Goal: Check status: Check status

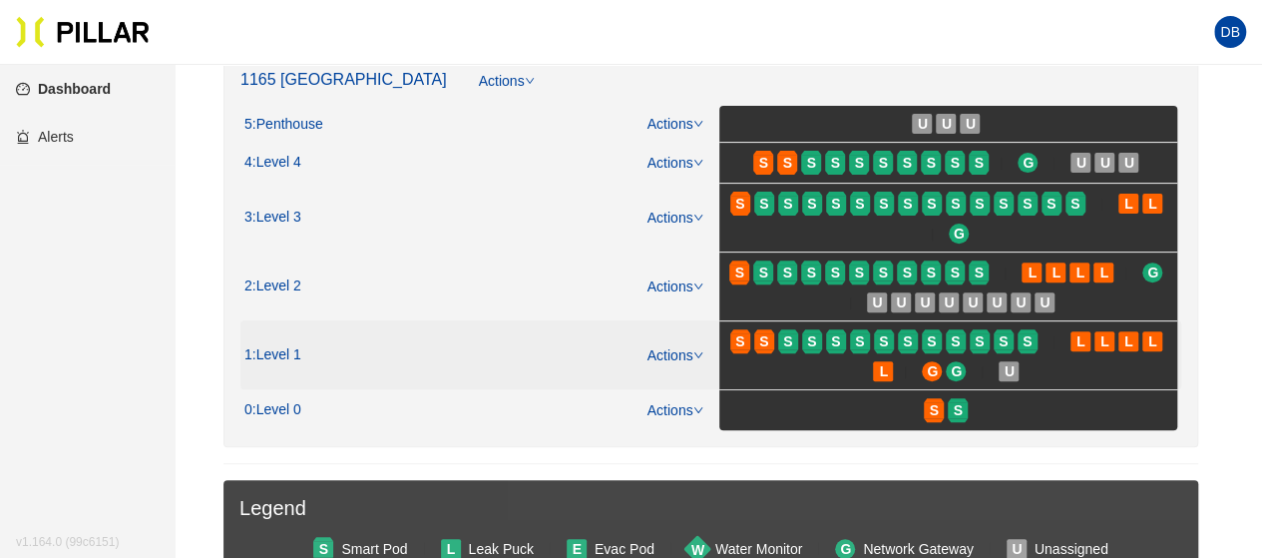
scroll to position [200, 0]
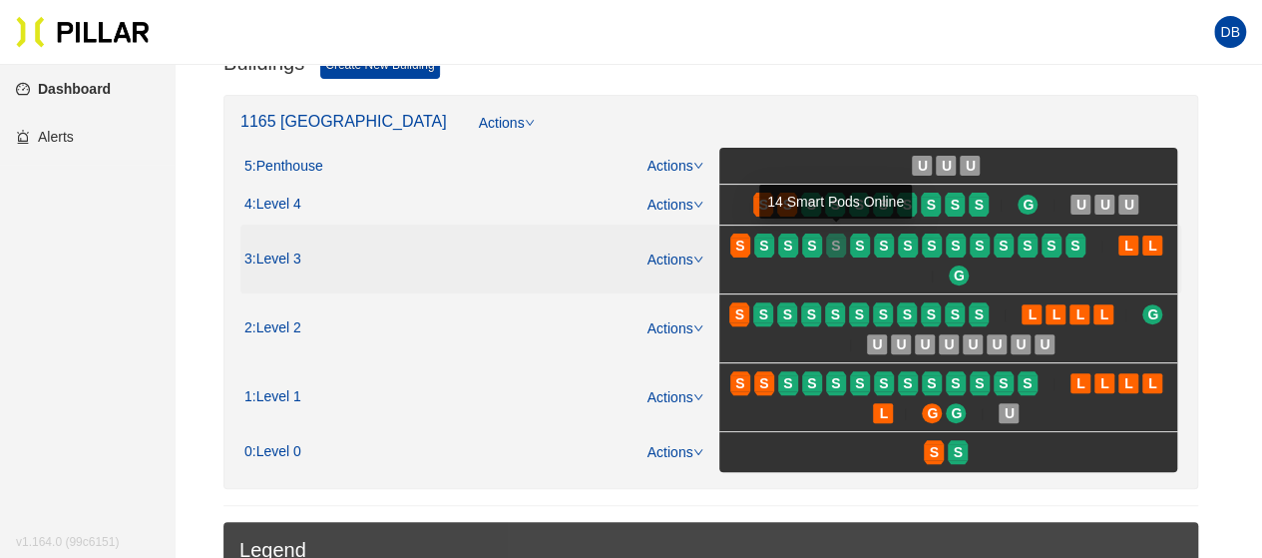
click at [835, 240] on span "S" at bounding box center [835, 245] width 9 height 22
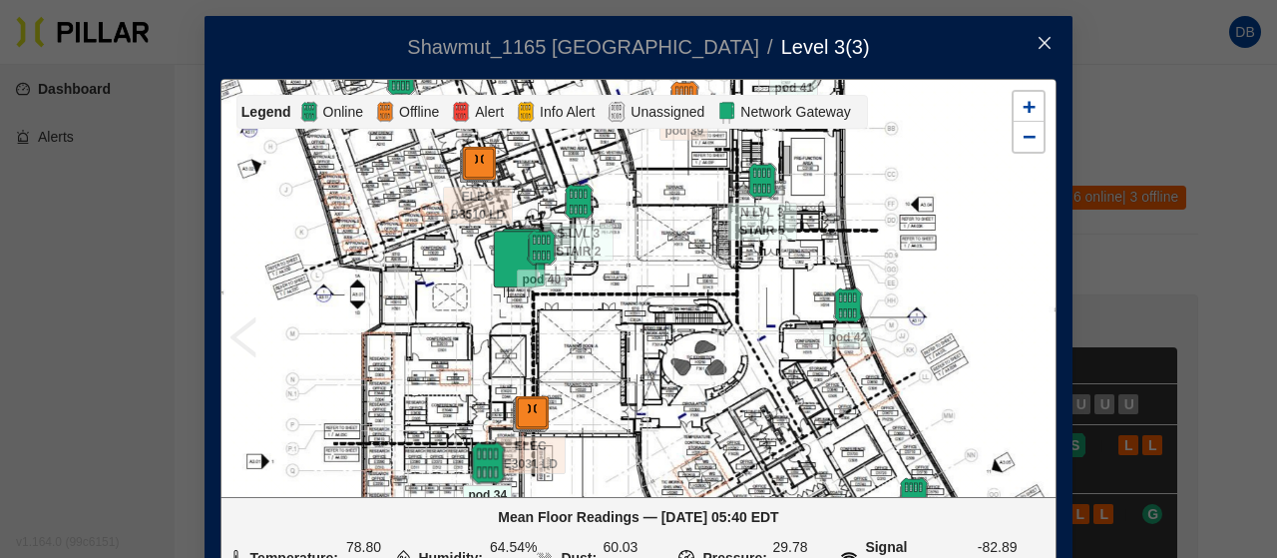
click at [474, 462] on img at bounding box center [487, 463] width 43 height 43
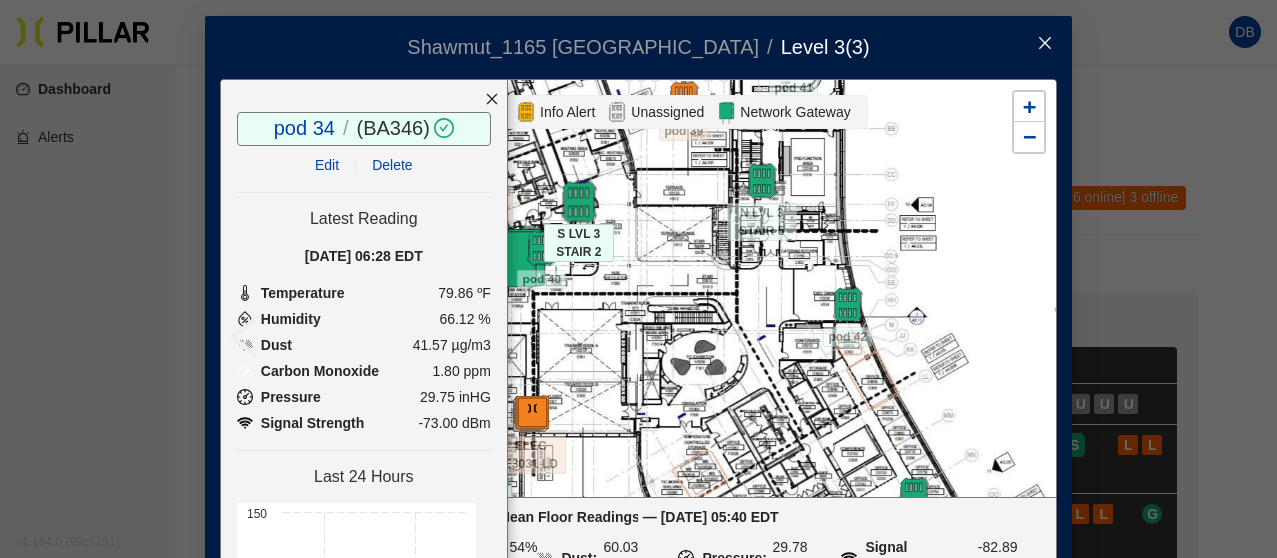
click at [568, 201] on img at bounding box center [578, 202] width 43 height 43
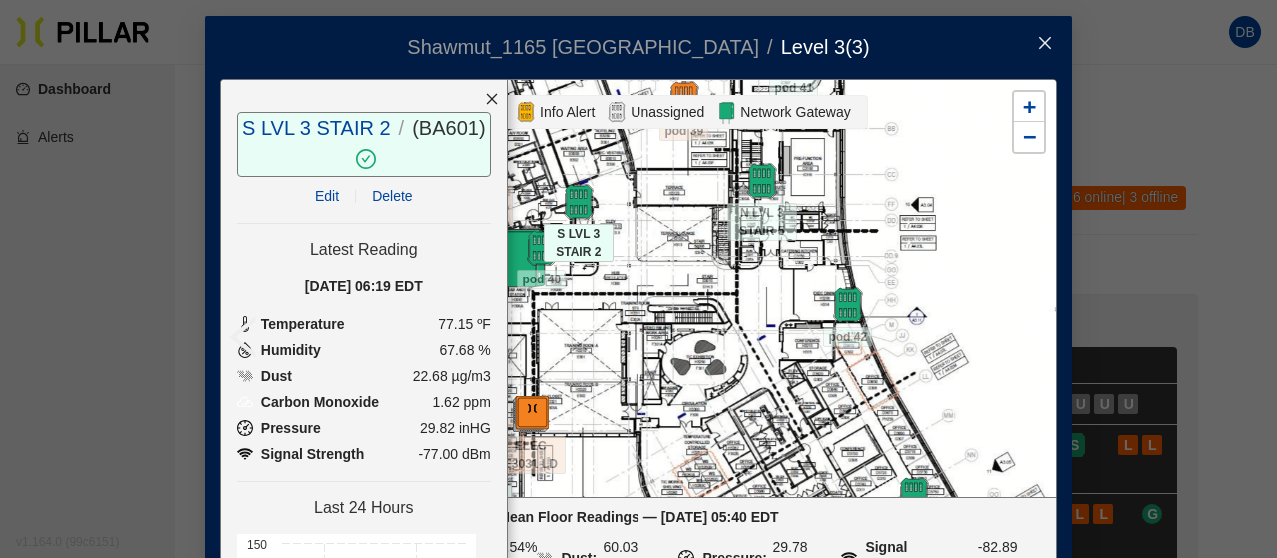
click at [477, 89] on div at bounding box center [492, 99] width 30 height 38
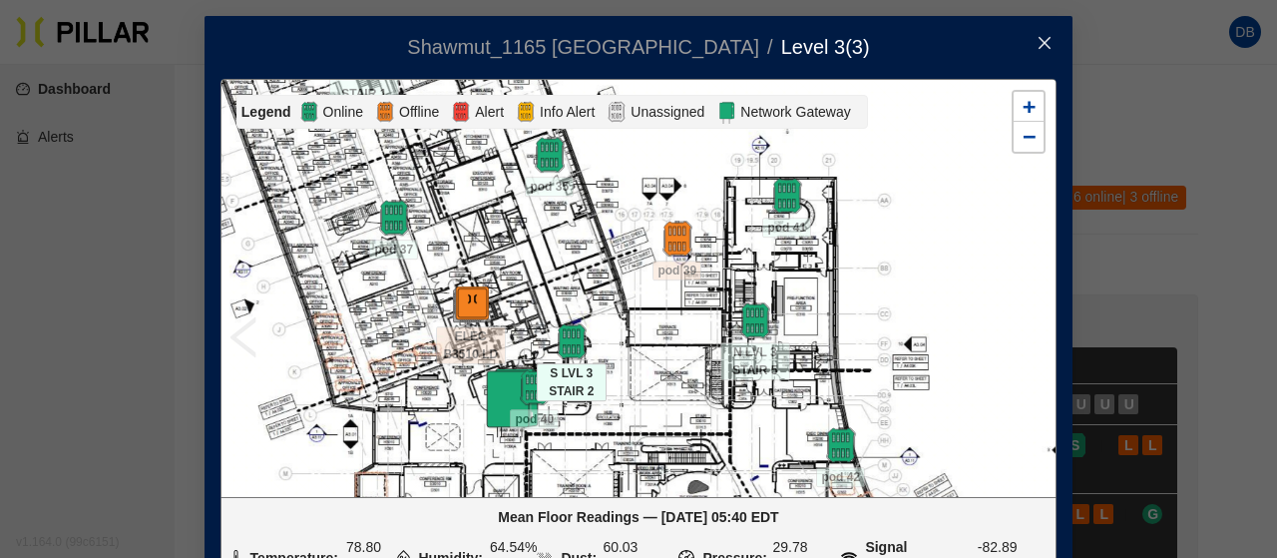
drag, startPoint x: 423, startPoint y: 274, endPoint x: 419, endPoint y: 378, distance: 103.9
click at [419, 378] on div at bounding box center [639, 288] width 834 height 416
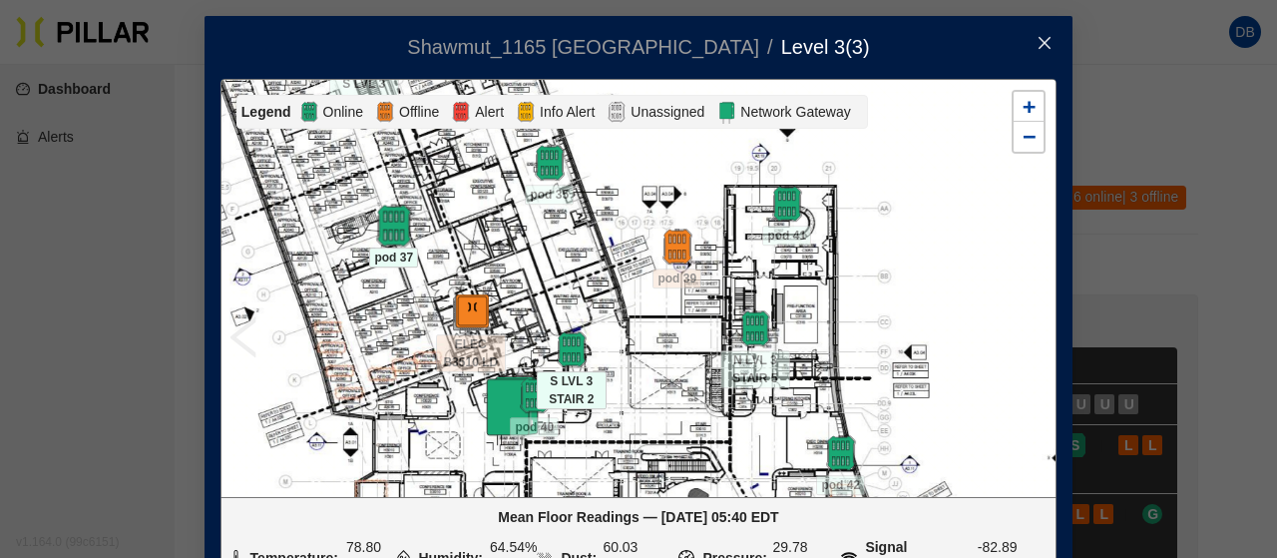
click at [372, 215] on img at bounding box center [393, 226] width 43 height 43
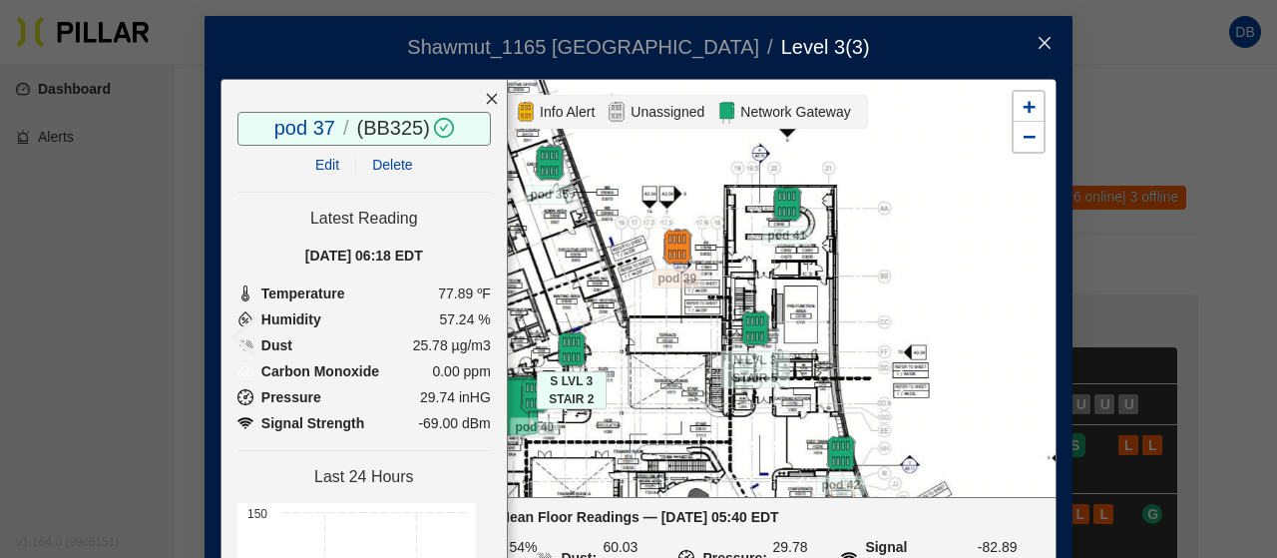
click at [485, 98] on icon "close" at bounding box center [492, 99] width 14 height 14
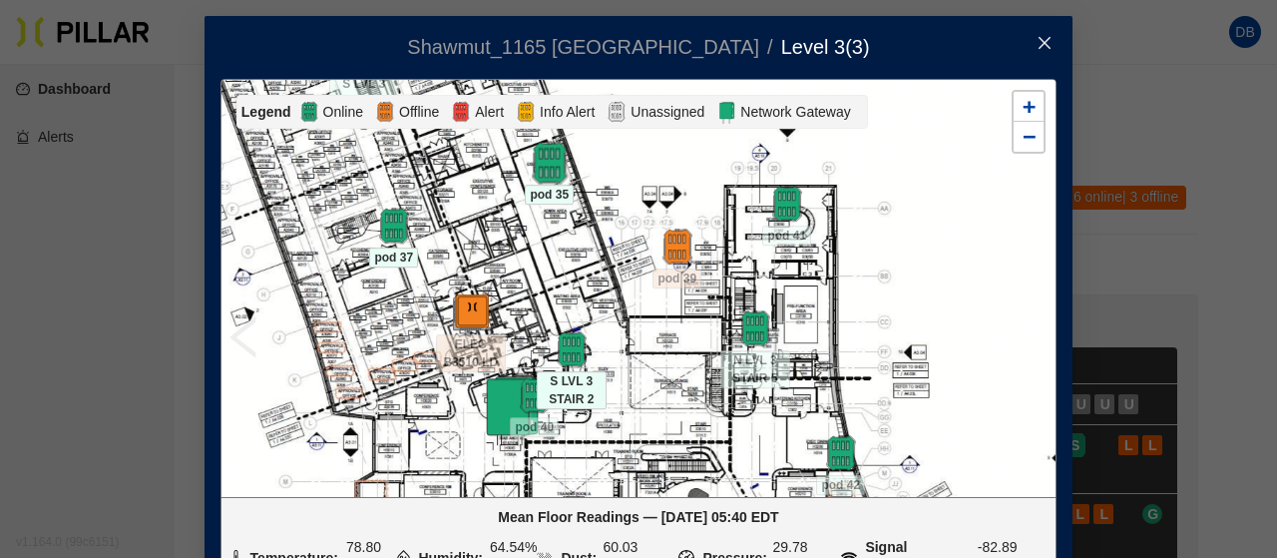
click at [543, 170] on img at bounding box center [549, 163] width 43 height 43
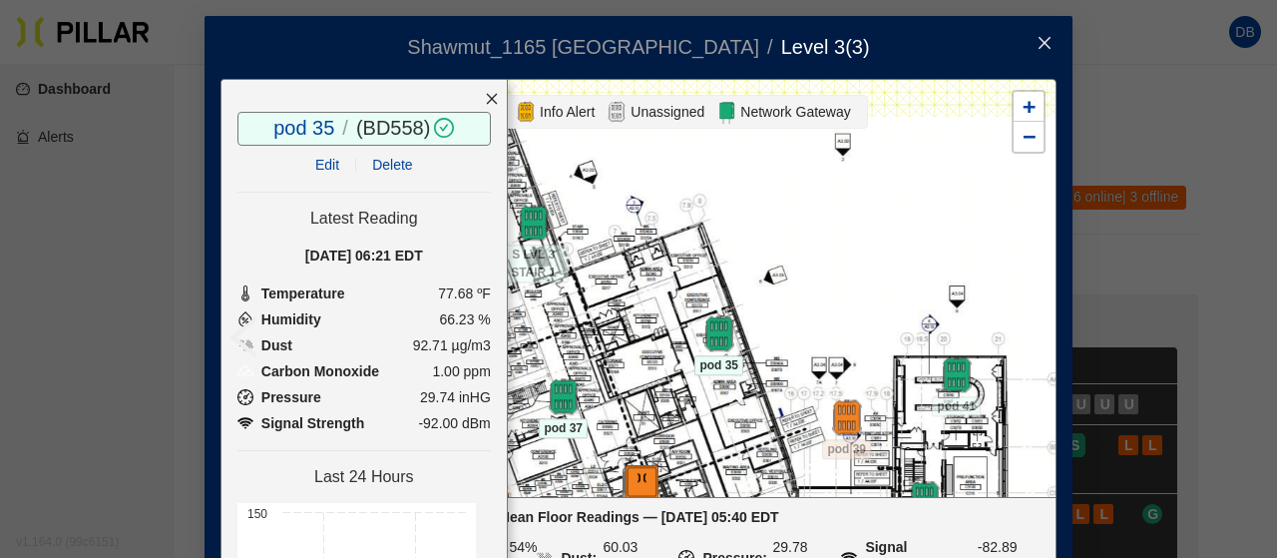
drag, startPoint x: 554, startPoint y: 249, endPoint x: 724, endPoint y: 420, distance: 241.3
click at [724, 420] on div at bounding box center [639, 288] width 834 height 416
click at [522, 209] on img at bounding box center [534, 223] width 43 height 43
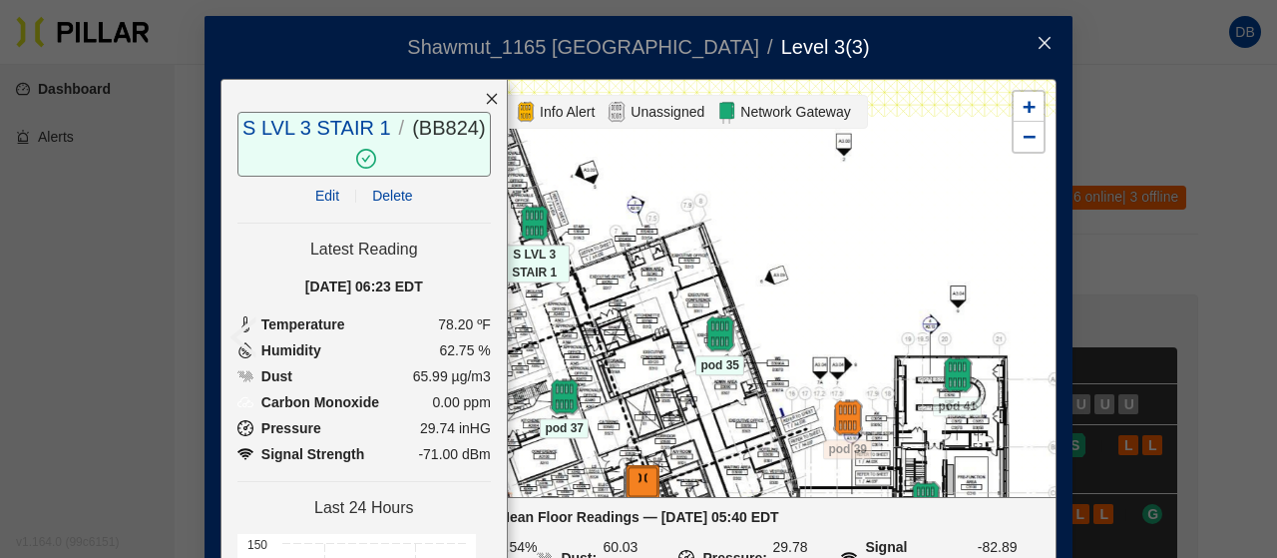
click at [485, 102] on icon "close" at bounding box center [492, 99] width 14 height 14
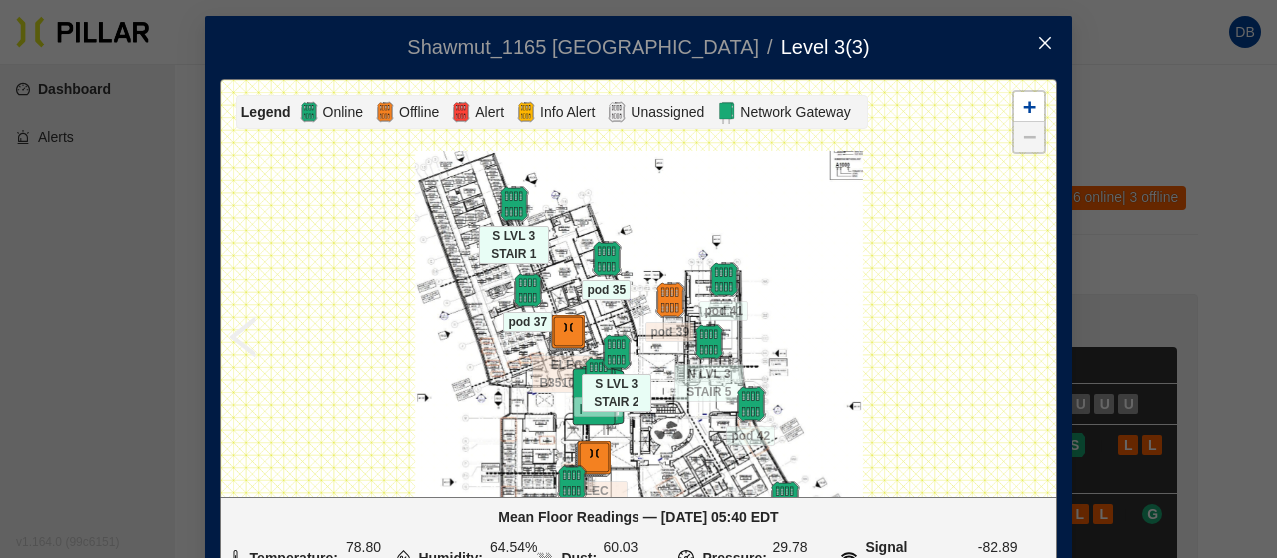
click at [1050, 51] on span "Close" at bounding box center [1045, 44] width 56 height 56
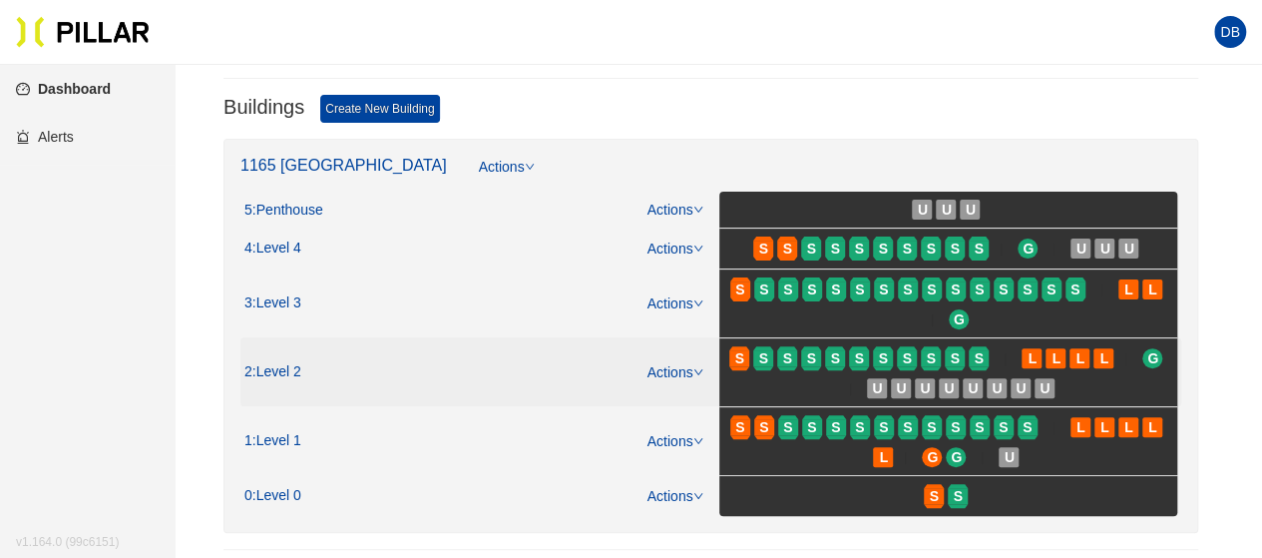
scroll to position [200, 0]
